Goal: Task Accomplishment & Management: Manage account settings

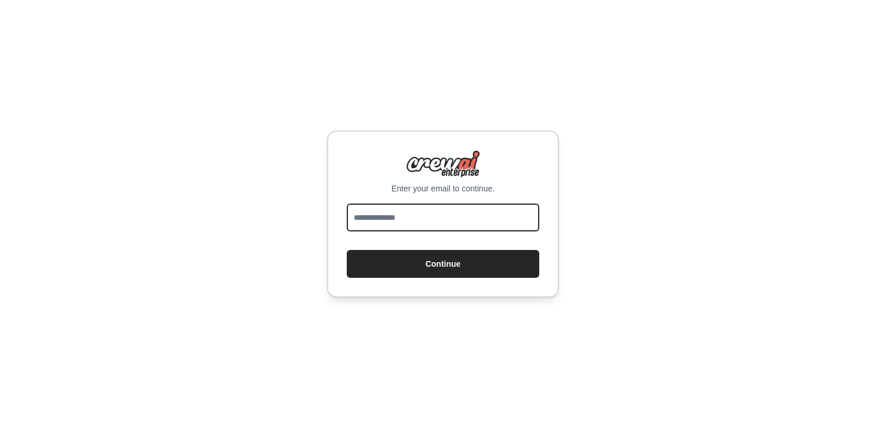
click at [372, 214] on input "email" at bounding box center [443, 217] width 192 height 28
type input "**********"
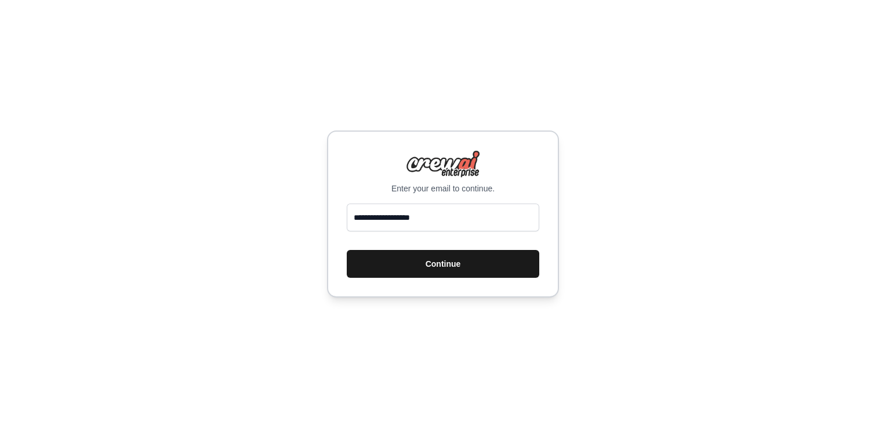
click at [392, 261] on button "Continue" at bounding box center [443, 264] width 192 height 28
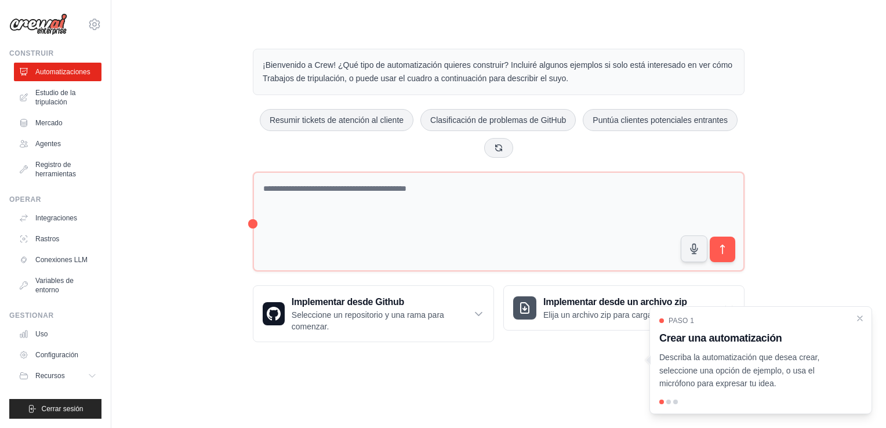
click at [517, 80] on p "¡Bienvenido a Crew! ¿Qué tipo de automatización quieres construir? Incluiré alg…" at bounding box center [499, 72] width 472 height 27
click at [43, 335] on font "Uso" at bounding box center [43, 333] width 12 height 9
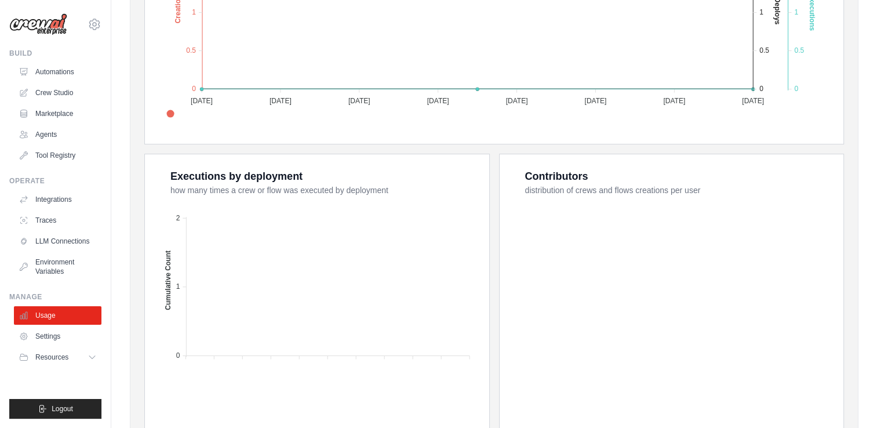
scroll to position [410, 0]
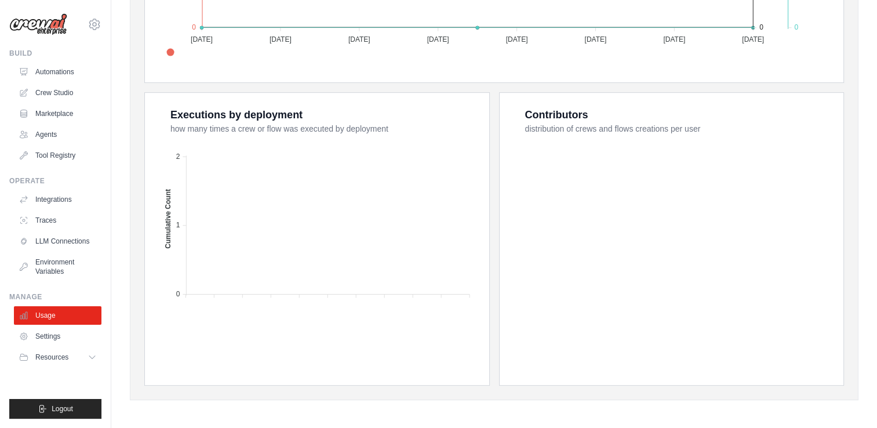
click at [377, 287] on foreignobject at bounding box center [318, 240] width 314 height 203
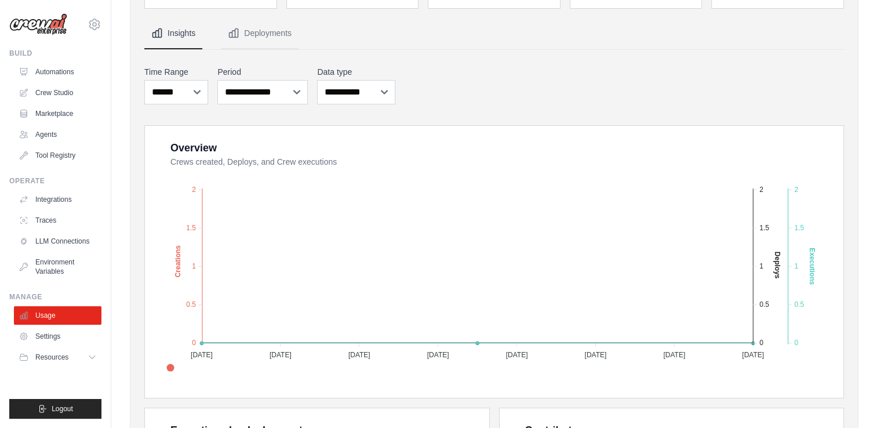
scroll to position [94, 0]
